Goal: Communication & Community: Answer question/provide support

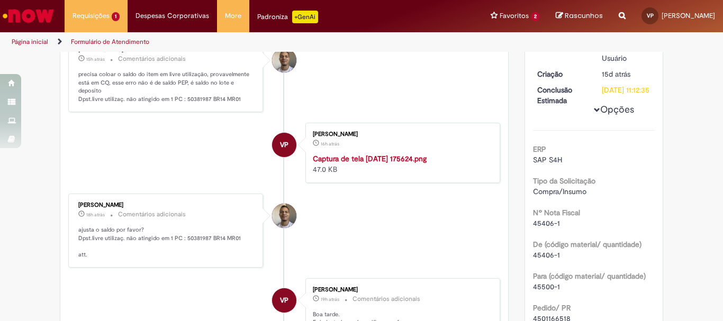
scroll to position [53, 0]
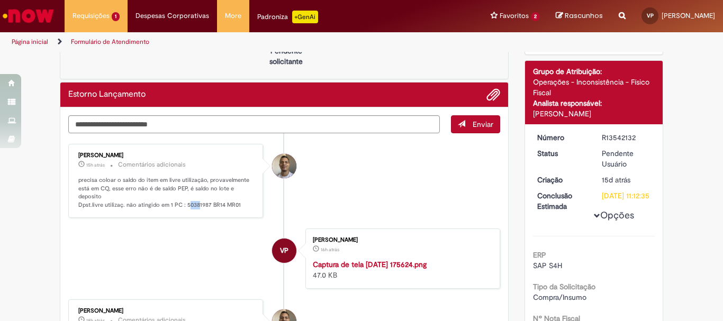
drag, startPoint x: 183, startPoint y: 205, endPoint x: 199, endPoint y: 208, distance: 15.6
click at [199, 208] on p "precisa coloar o saldo do item em livre utilização, provavelmente está em CQ, e…" at bounding box center [166, 192] width 176 height 33
click at [228, 258] on li "VP Vitoria Ponez 16h atrás 16 horas atrás Captura de tela [DATE] 175624.png 47.…" at bounding box center [284, 259] width 432 height 60
click at [153, 129] on textarea "Digite sua mensagem aqui..." at bounding box center [254, 124] width 372 height 18
click at [196, 123] on textarea "**********" at bounding box center [254, 124] width 372 height 18
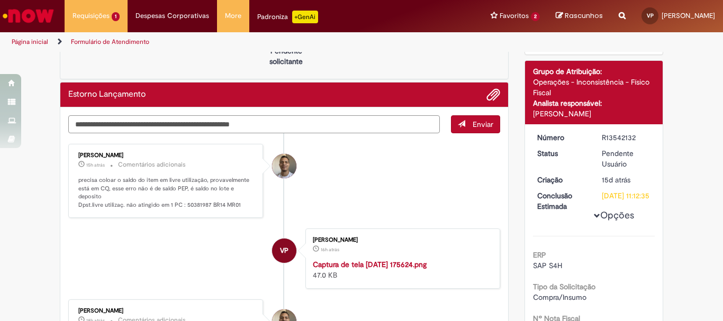
type textarea "**********"
click at [484, 123] on span "Enviar" at bounding box center [483, 125] width 21 height 10
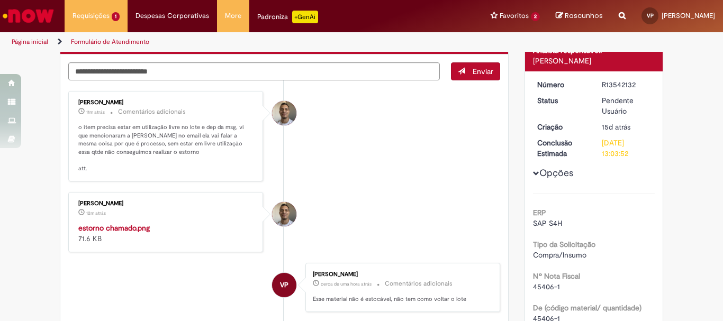
scroll to position [212, 0]
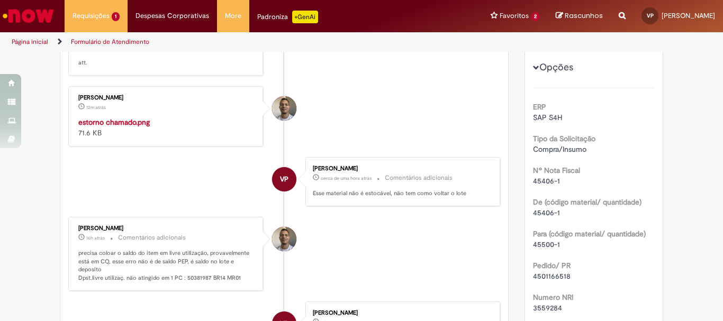
click at [124, 95] on div "[PERSON_NAME]" at bounding box center [166, 98] width 176 height 6
click at [154, 117] on img "Histórico de tíquete" at bounding box center [166, 117] width 176 height 0
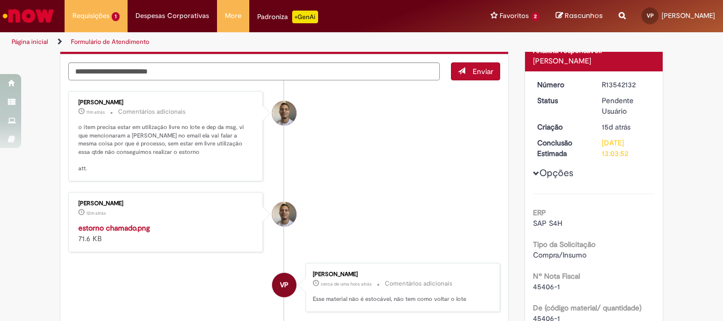
scroll to position [265, 0]
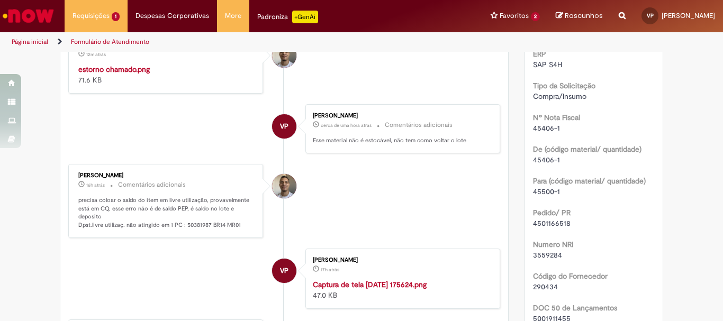
click at [127, 64] on img "Histórico de tíquete" at bounding box center [166, 64] width 176 height 0
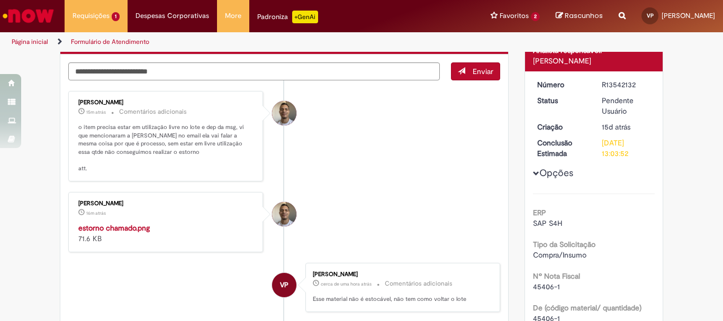
scroll to position [0, 0]
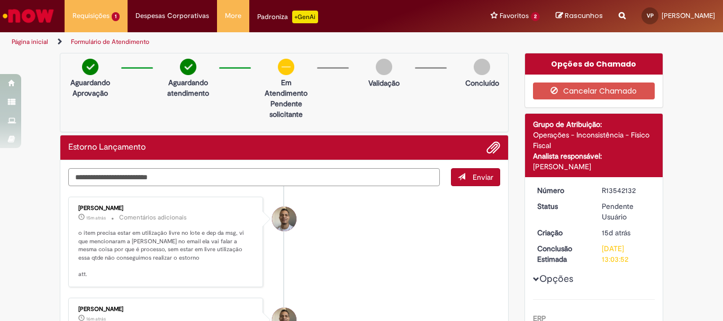
click at [141, 172] on textarea "Digite sua mensagem aqui..." at bounding box center [254, 177] width 372 height 18
type textarea "**********"
click at [486, 178] on span "Enviar" at bounding box center [483, 178] width 21 height 10
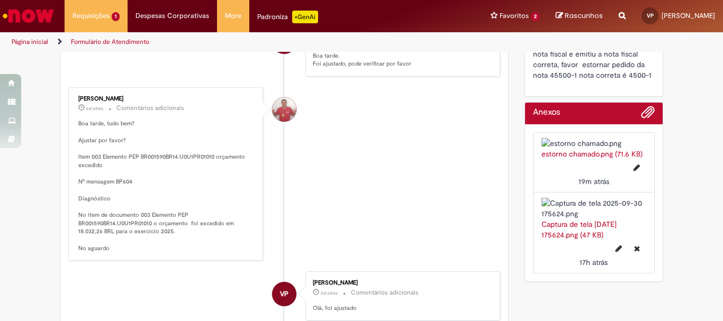
scroll to position [900, 0]
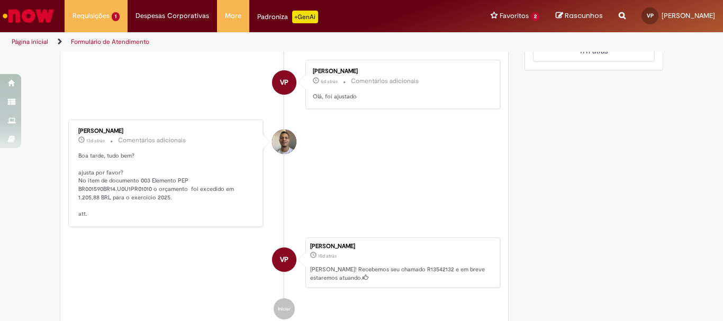
drag, startPoint x: 100, startPoint y: 145, endPoint x: 152, endPoint y: 151, distance: 52.4
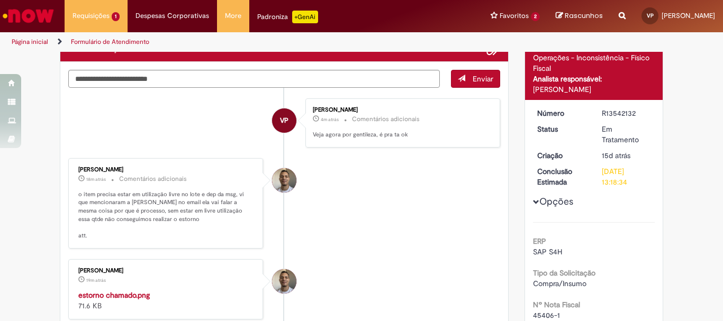
scroll to position [24, 0]
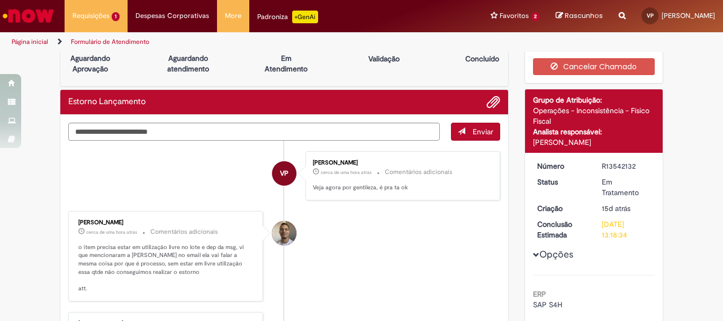
click at [385, 238] on li "[PERSON_NAME] cerca de uma hora atrás cerca de uma hora atrás Comentários adici…" at bounding box center [284, 256] width 432 height 91
